Goal: Check status: Check status

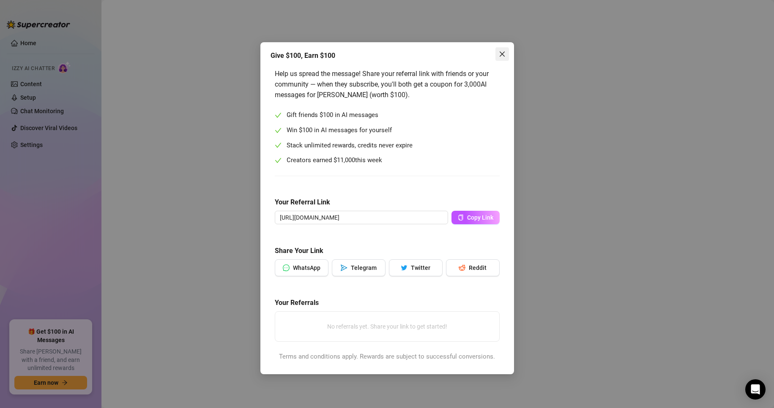
click at [502, 54] on icon "close" at bounding box center [501, 54] width 5 height 5
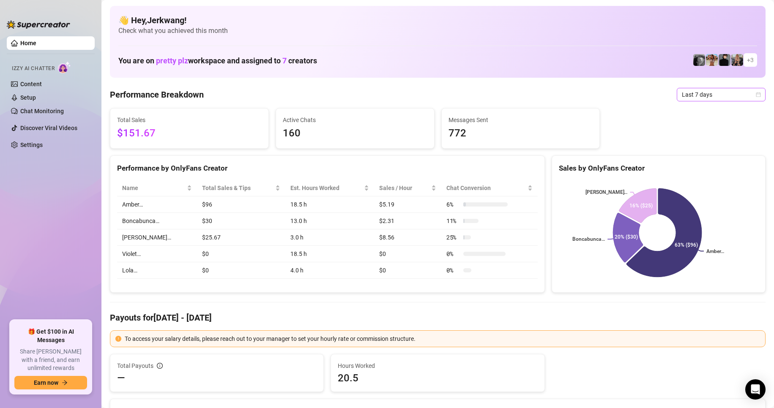
click at [704, 88] on span "Last 7 days" at bounding box center [721, 94] width 79 height 13
click at [703, 166] on div "Custom date" at bounding box center [713, 165] width 75 height 9
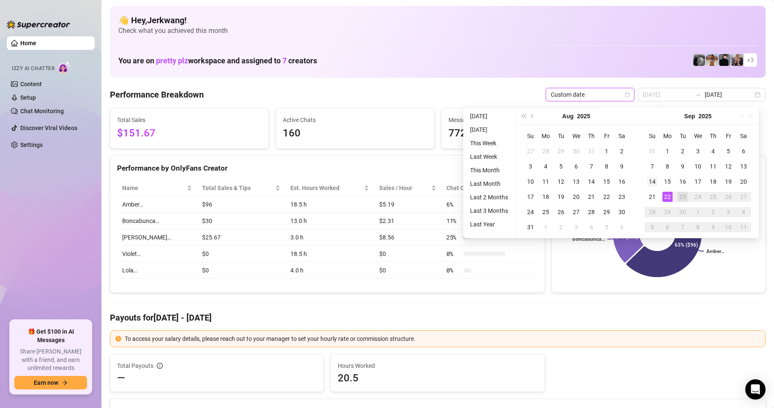
type input "[DATE]"
click at [652, 178] on div "14" at bounding box center [652, 182] width 10 height 10
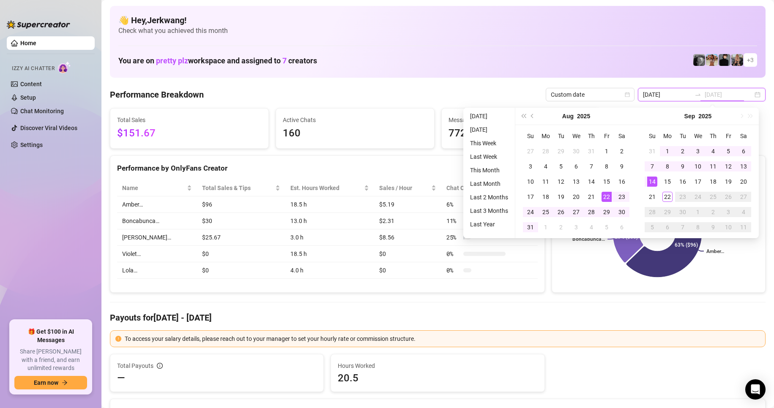
type input "[DATE]"
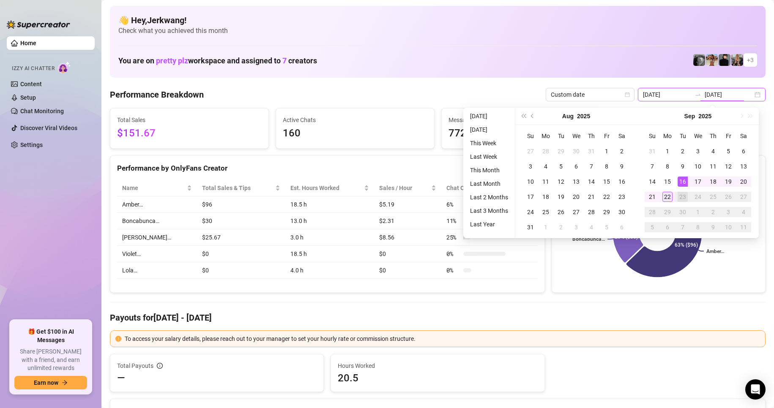
type input "[DATE]"
click at [667, 197] on div "22" at bounding box center [667, 197] width 10 height 10
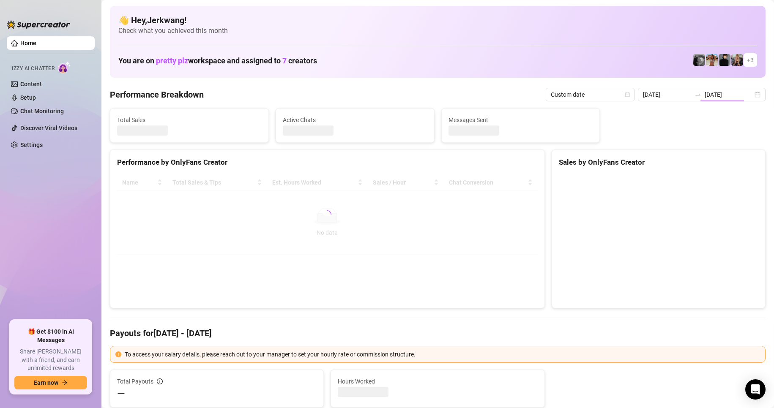
type input "[DATE]"
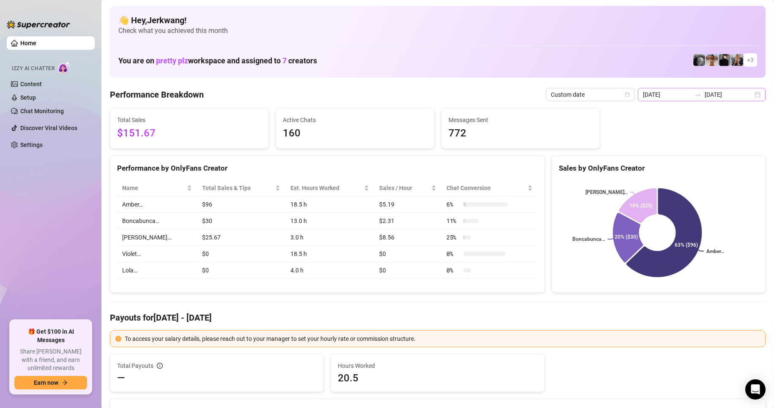
click at [749, 93] on div "[DATE] [DATE]" at bounding box center [702, 95] width 128 height 14
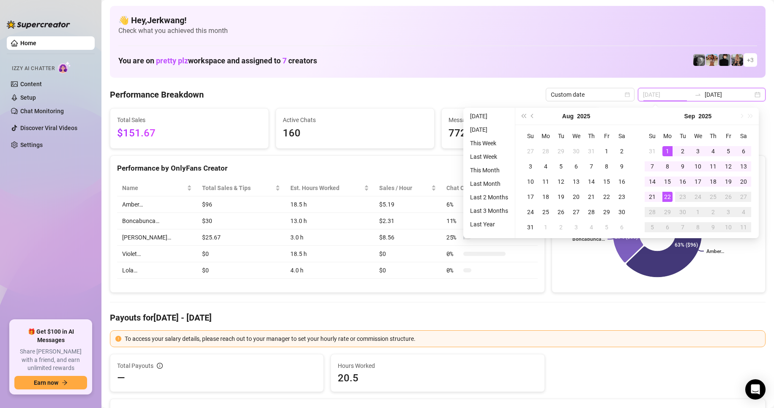
type input "[DATE]"
click at [667, 150] on div "1" at bounding box center [667, 151] width 10 height 10
type input "[DATE]"
click at [668, 197] on div "22" at bounding box center [667, 197] width 10 height 10
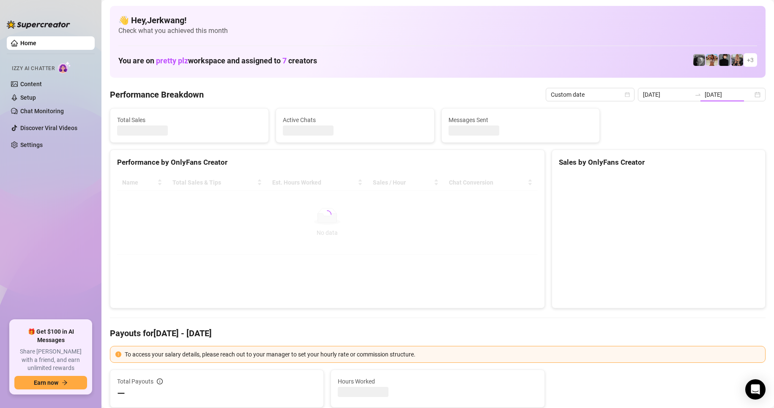
type input "[DATE]"
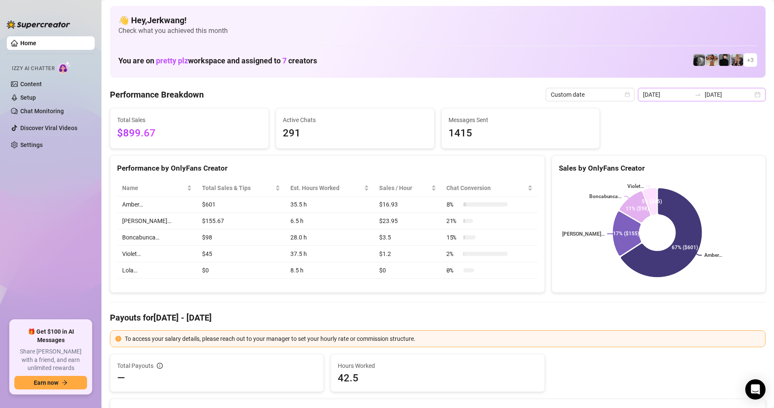
click at [754, 96] on div "[DATE] [DATE]" at bounding box center [702, 95] width 128 height 14
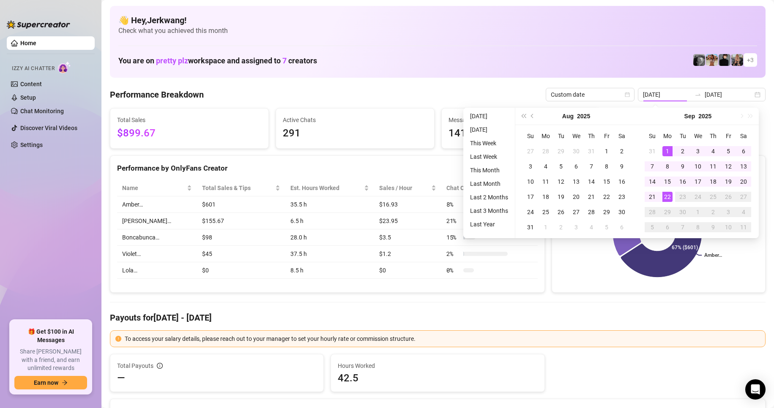
click at [497, 68] on div "You are on pretty plz workspace and assigned to 7 creators + 3" at bounding box center [437, 60] width 638 height 18
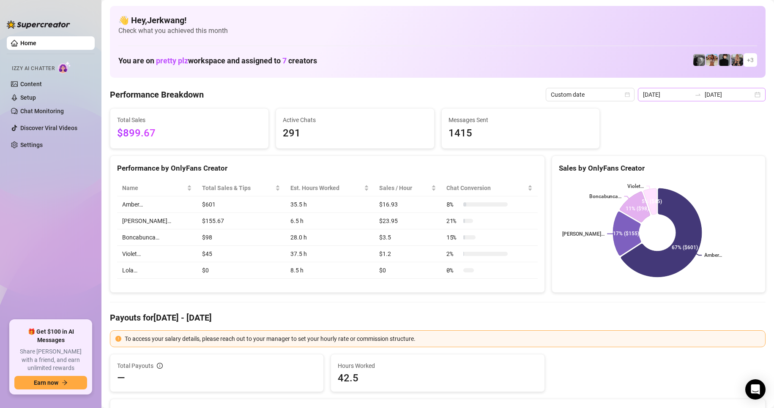
click at [751, 95] on div "[DATE] [DATE]" at bounding box center [702, 95] width 128 height 14
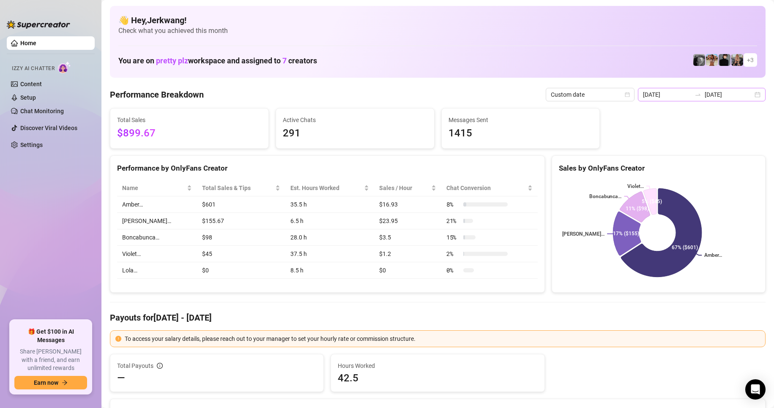
click at [750, 94] on div "[DATE] [DATE]" at bounding box center [702, 95] width 128 height 14
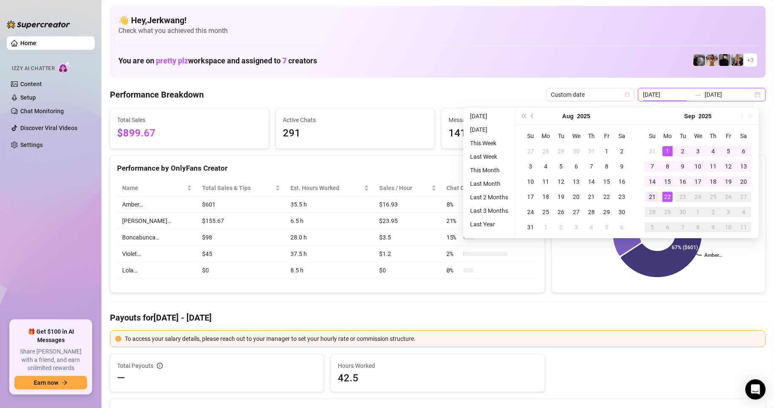
type input "[DATE]"
click at [652, 193] on div "21" at bounding box center [652, 197] width 10 height 10
click at [668, 198] on div "22" at bounding box center [667, 197] width 10 height 10
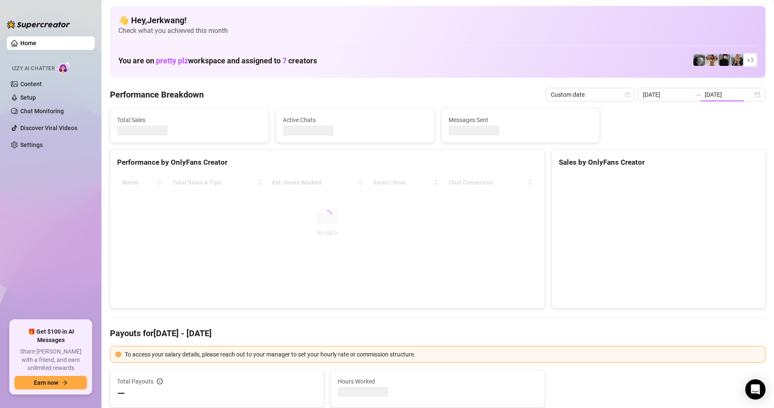
type input "[DATE]"
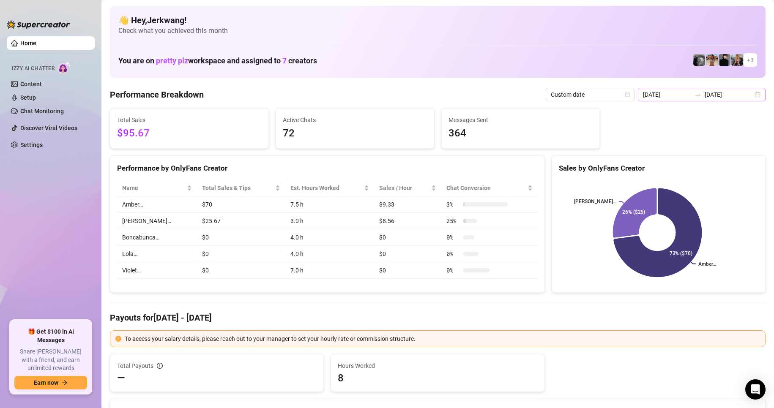
click at [753, 92] on div "[DATE] [DATE]" at bounding box center [702, 95] width 128 height 14
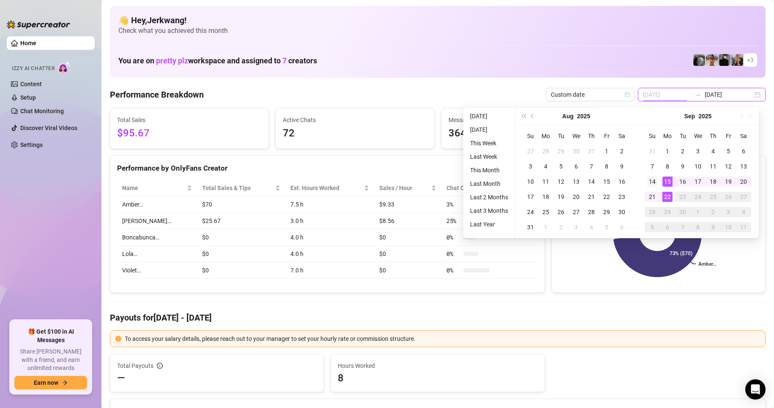
type input "[DATE]"
click at [654, 181] on div "14" at bounding box center [652, 182] width 10 height 10
type input "[DATE]"
click at [730, 182] on div "19" at bounding box center [728, 182] width 10 height 10
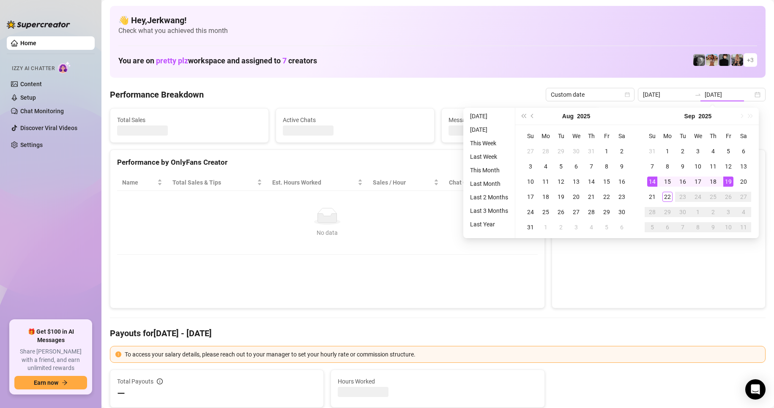
type input "[DATE]"
